Goal: Find specific fact: Find specific fact

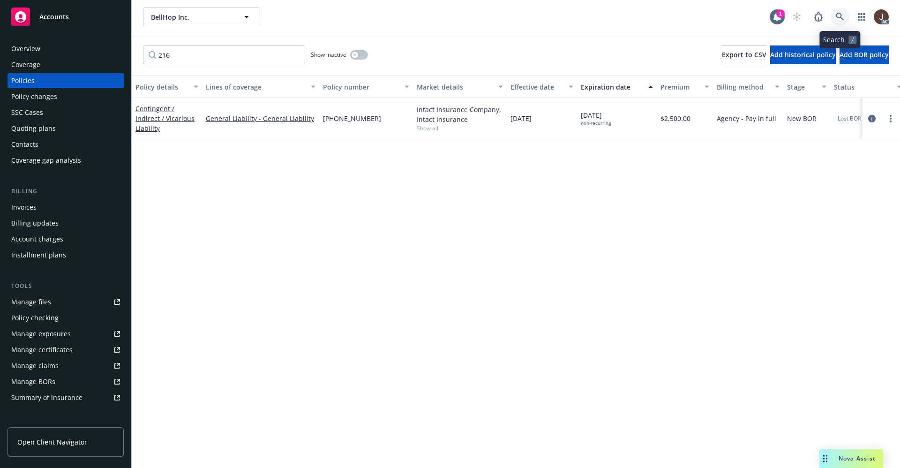
click at [843, 16] on icon at bounding box center [839, 17] width 8 height 8
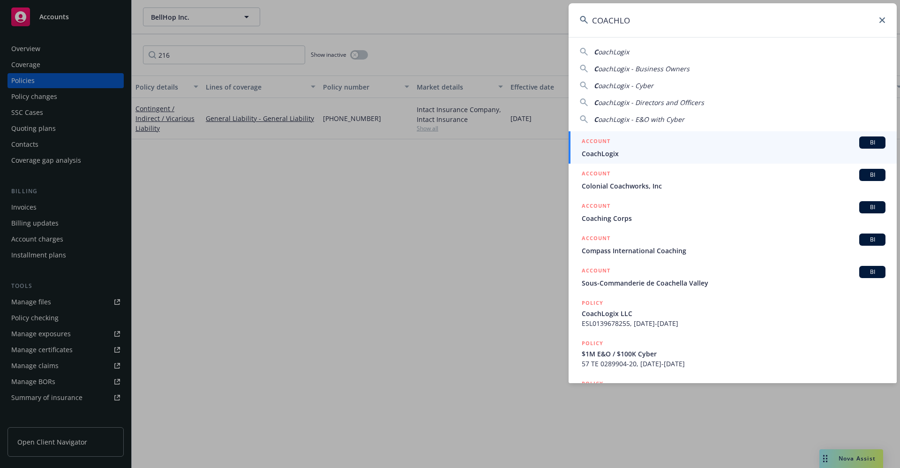
type input "COACHLO"
click at [618, 154] on span "CoachLogix" at bounding box center [733, 154] width 304 height 10
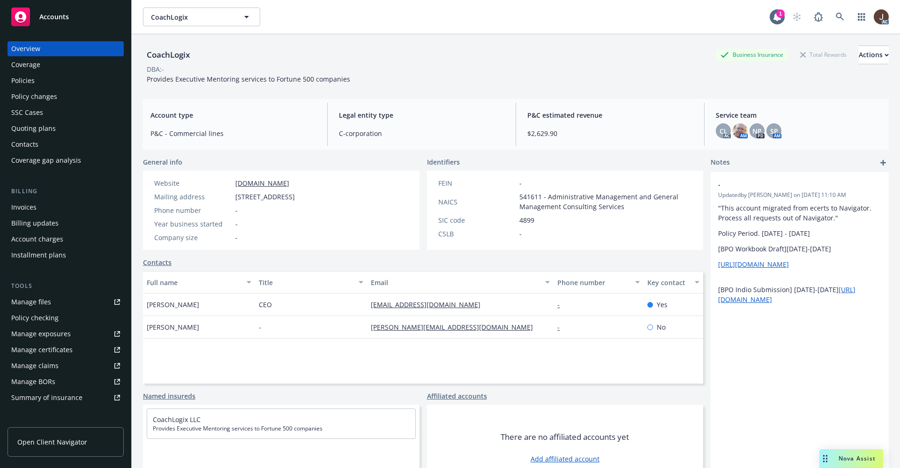
click at [22, 85] on div "Policies" at bounding box center [22, 80] width 23 height 15
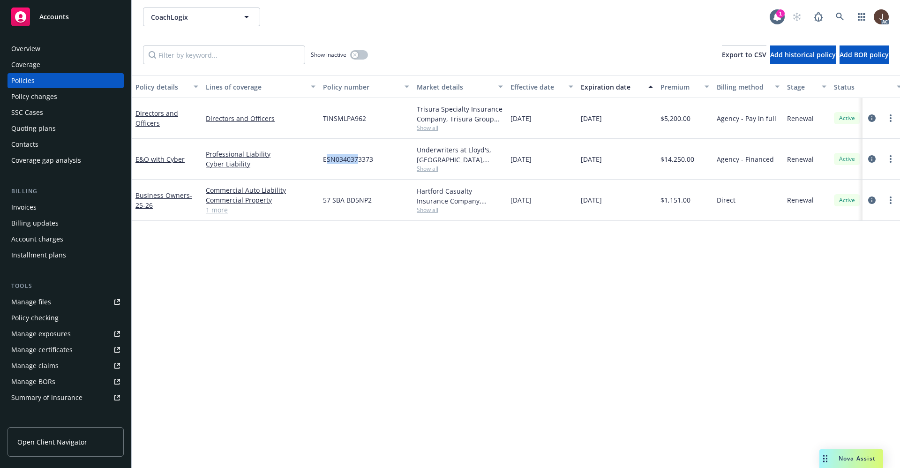
drag, startPoint x: 327, startPoint y: 160, endPoint x: 359, endPoint y: 160, distance: 32.3
click at [359, 160] on span "ESN0340373373" at bounding box center [348, 159] width 50 height 10
click at [352, 169] on div "ESN0340373373" at bounding box center [366, 159] width 94 height 41
drag, startPoint x: 324, startPoint y: 163, endPoint x: 372, endPoint y: 164, distance: 48.7
click at [372, 164] on div "ESN0340373373" at bounding box center [366, 159] width 94 height 41
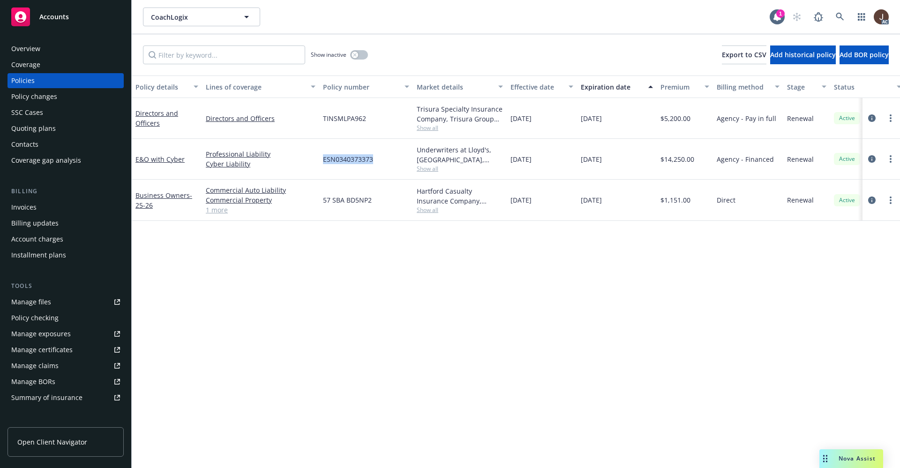
copy span "ESN0340373373"
click at [841, 17] on icon at bounding box center [839, 17] width 8 height 8
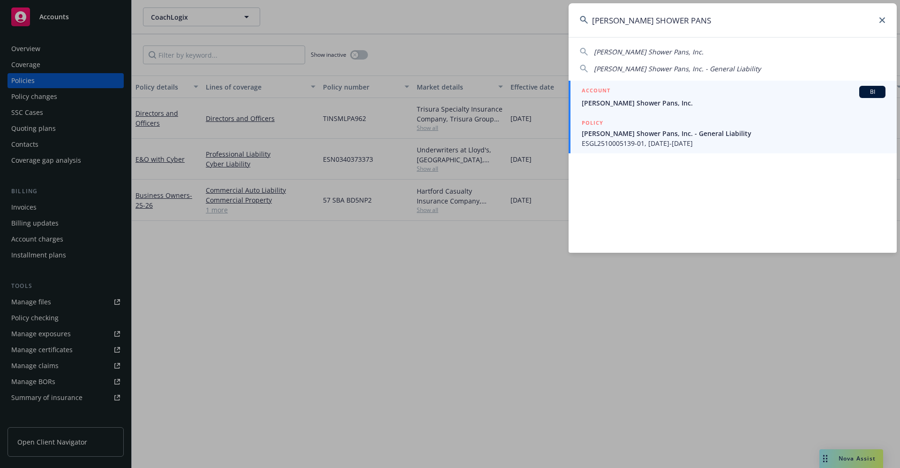
type input "[PERSON_NAME] SHOWER PANS"
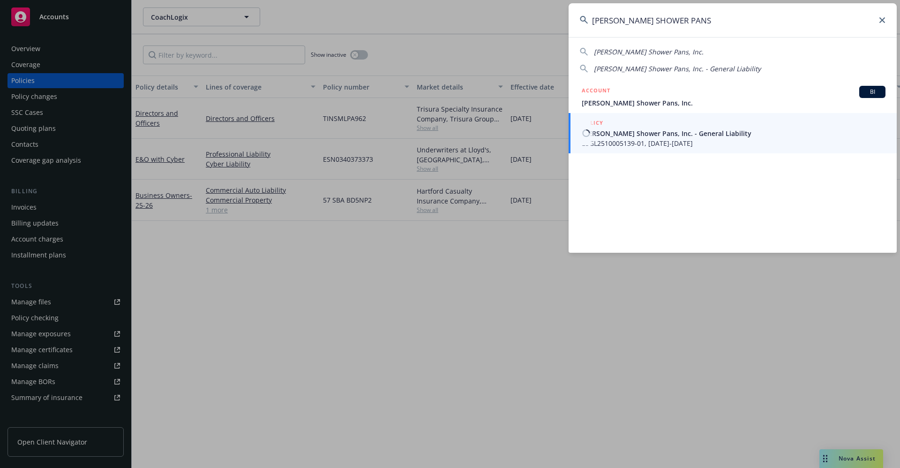
click at [642, 139] on span "ESGL2510005139-01, [DATE]-[DATE]" at bounding box center [733, 143] width 304 height 10
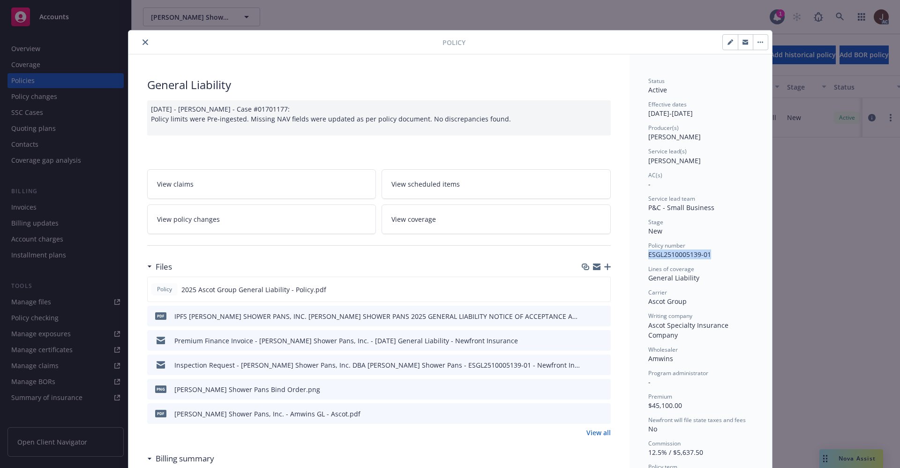
drag, startPoint x: 644, startPoint y: 254, endPoint x: 715, endPoint y: 254, distance: 71.7
click at [715, 254] on div "Policy number ESGL2510005139-01" at bounding box center [700, 250] width 105 height 18
copy span "ESGL2510005139-01"
